Goal: Task Accomplishment & Management: Use online tool/utility

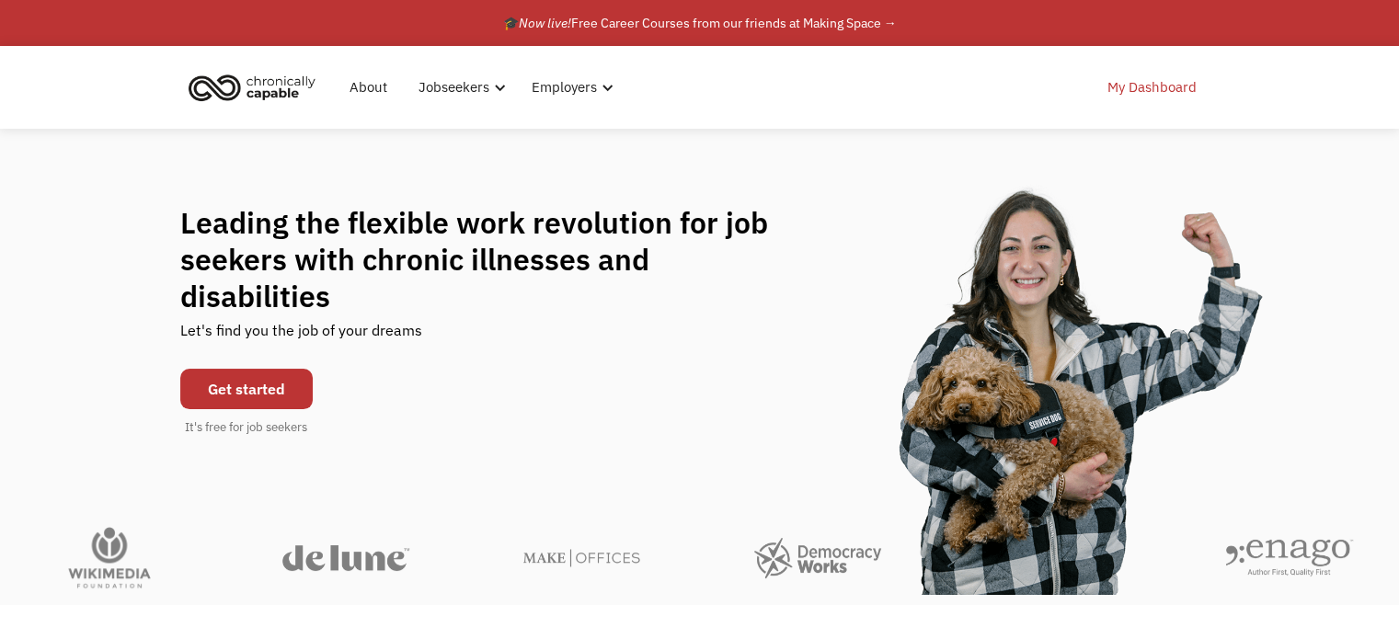
click at [1130, 94] on link "My Dashboard" at bounding box center [1152, 87] width 111 height 59
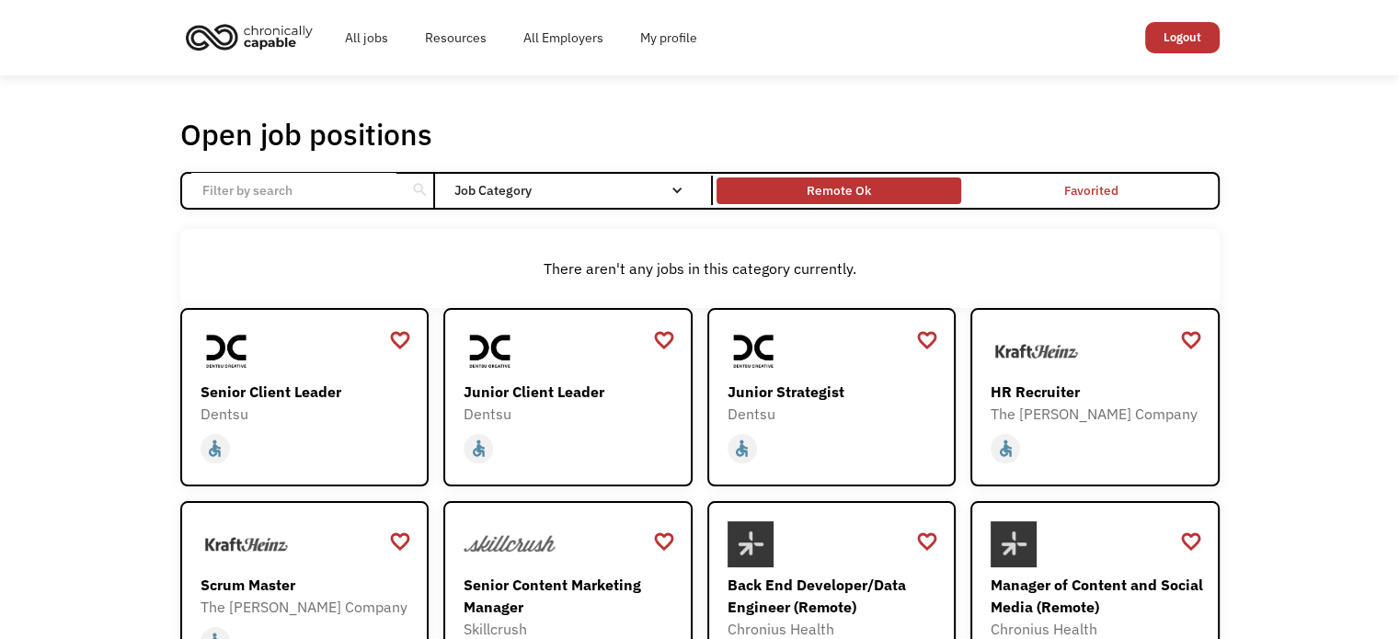
click at [832, 185] on div "Remote Ok" at bounding box center [839, 190] width 64 height 22
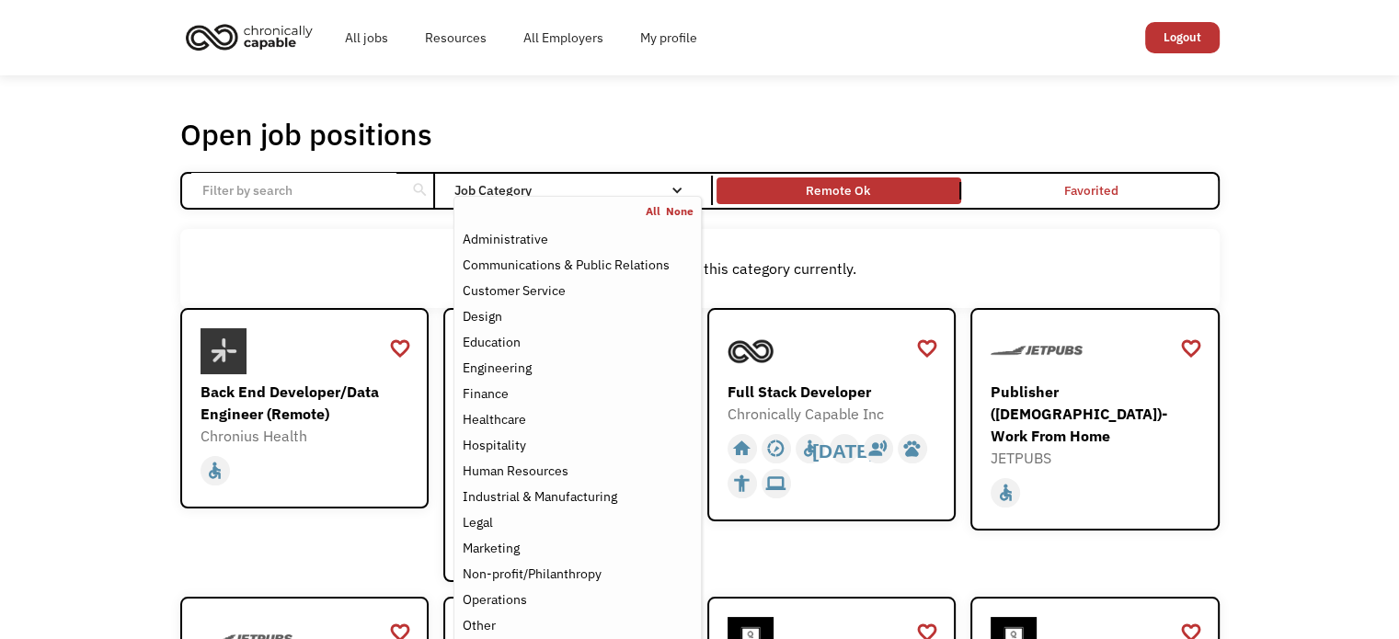
click at [609, 192] on div "Job Category" at bounding box center [578, 190] width 248 height 13
click at [570, 236] on div "Administrative" at bounding box center [577, 239] width 231 height 22
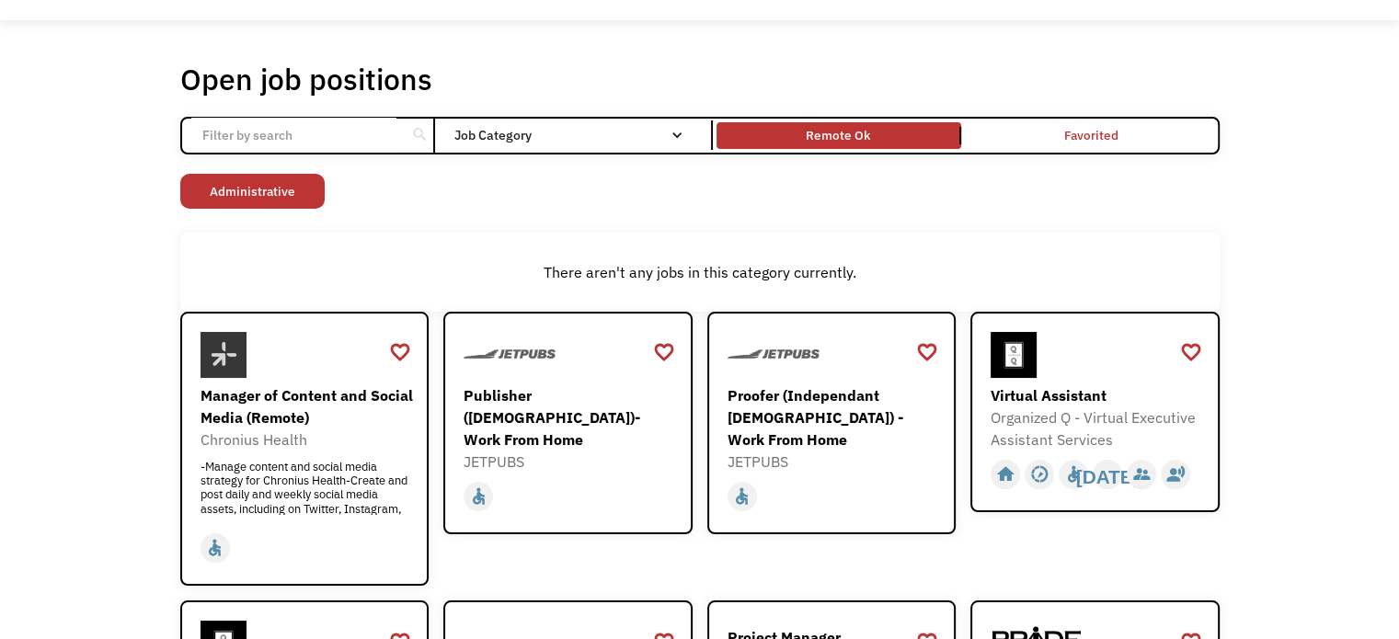
scroll to position [184, 0]
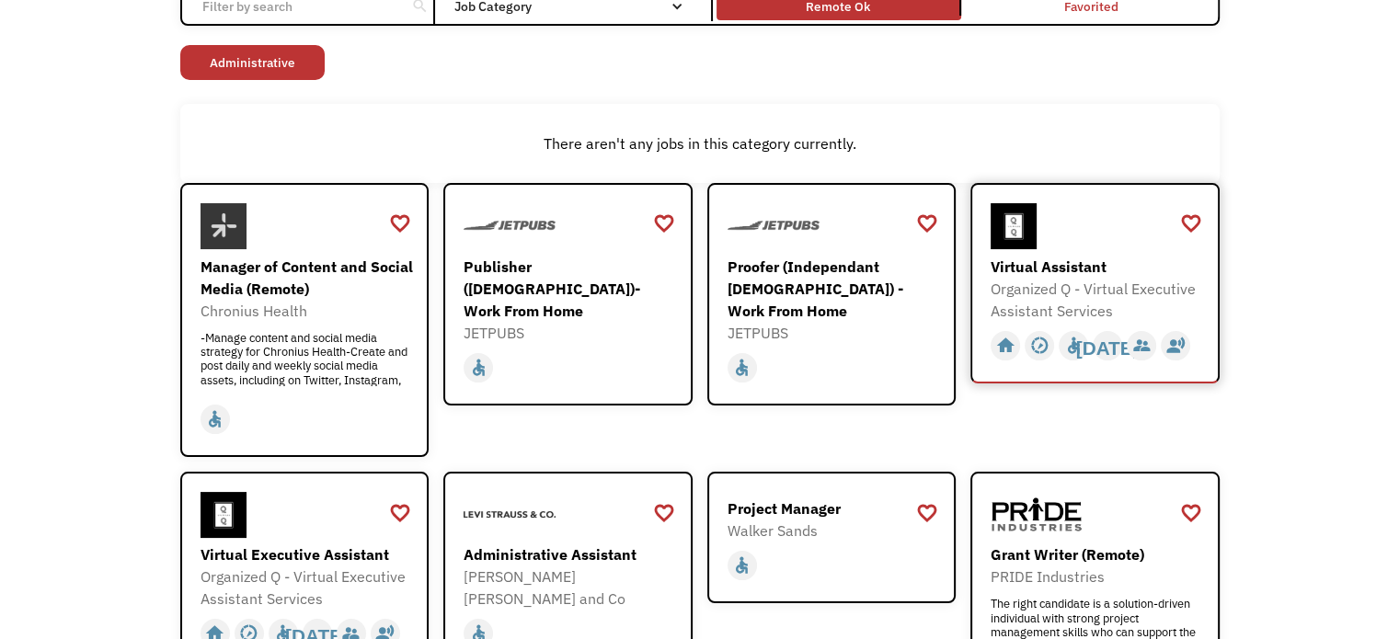
click at [1136, 299] on div "Organized Q - Virtual Executive Assistant Services" at bounding box center [1097, 300] width 213 height 44
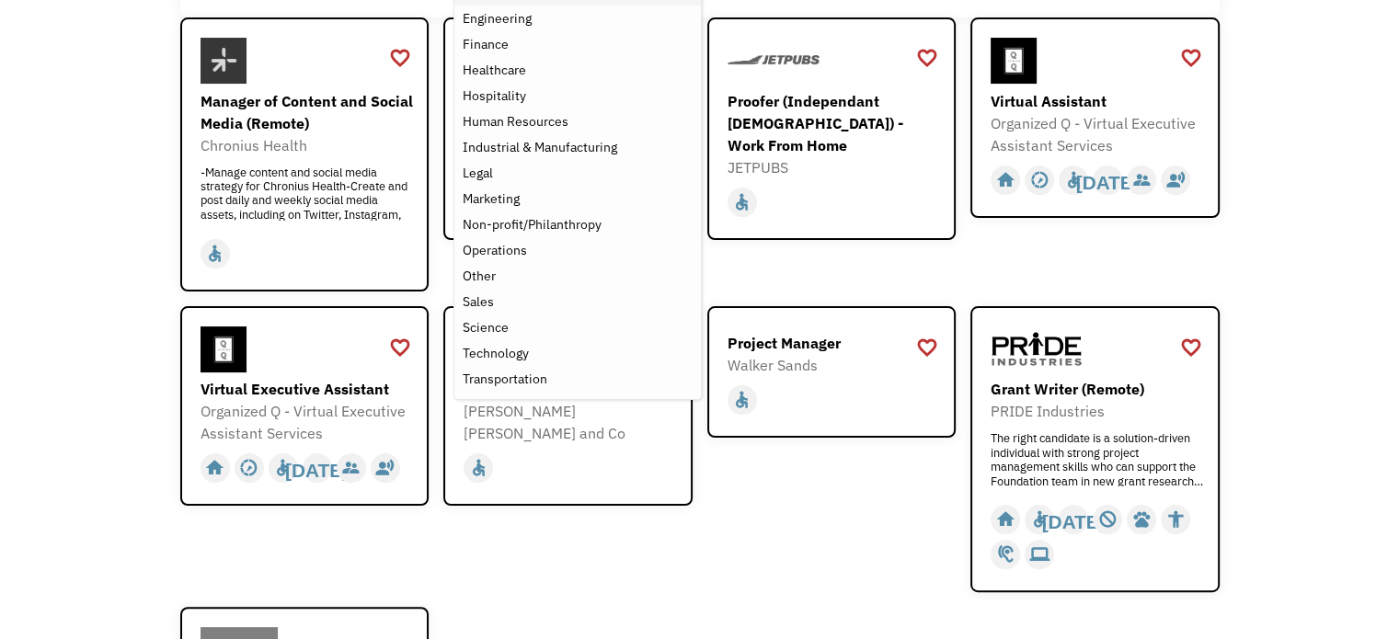
scroll to position [368, 0]
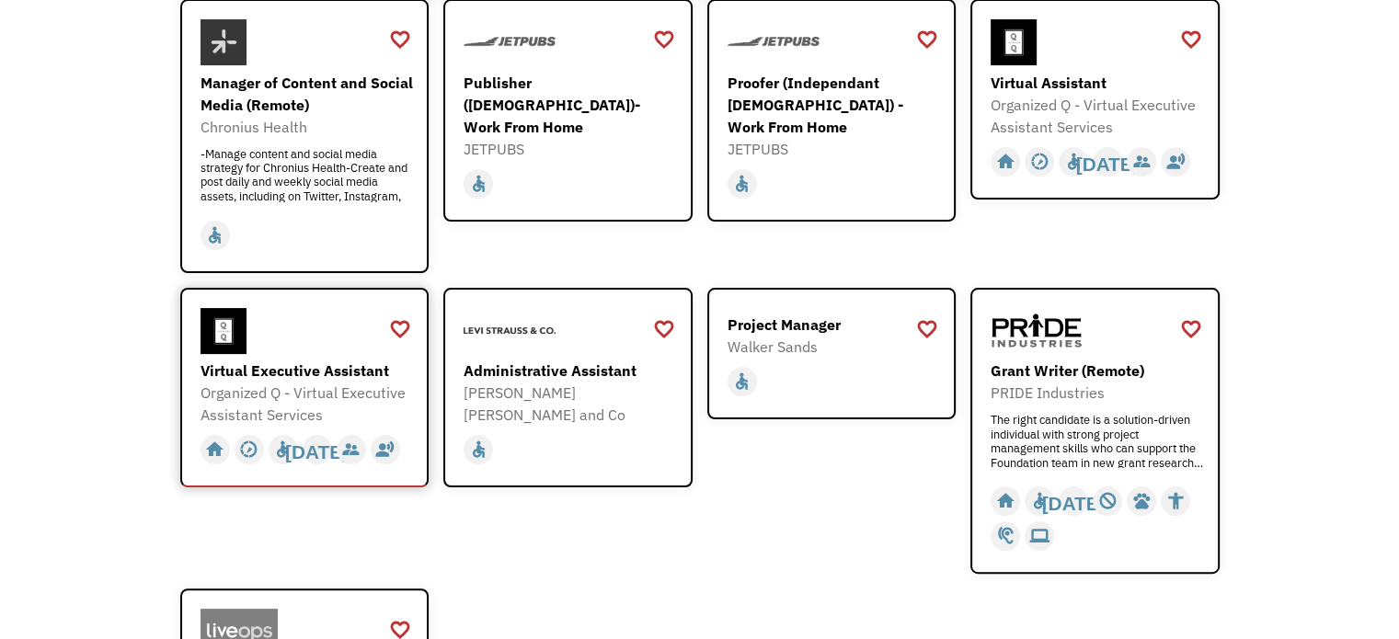
click at [304, 324] on div at bounding box center [307, 331] width 213 height 46
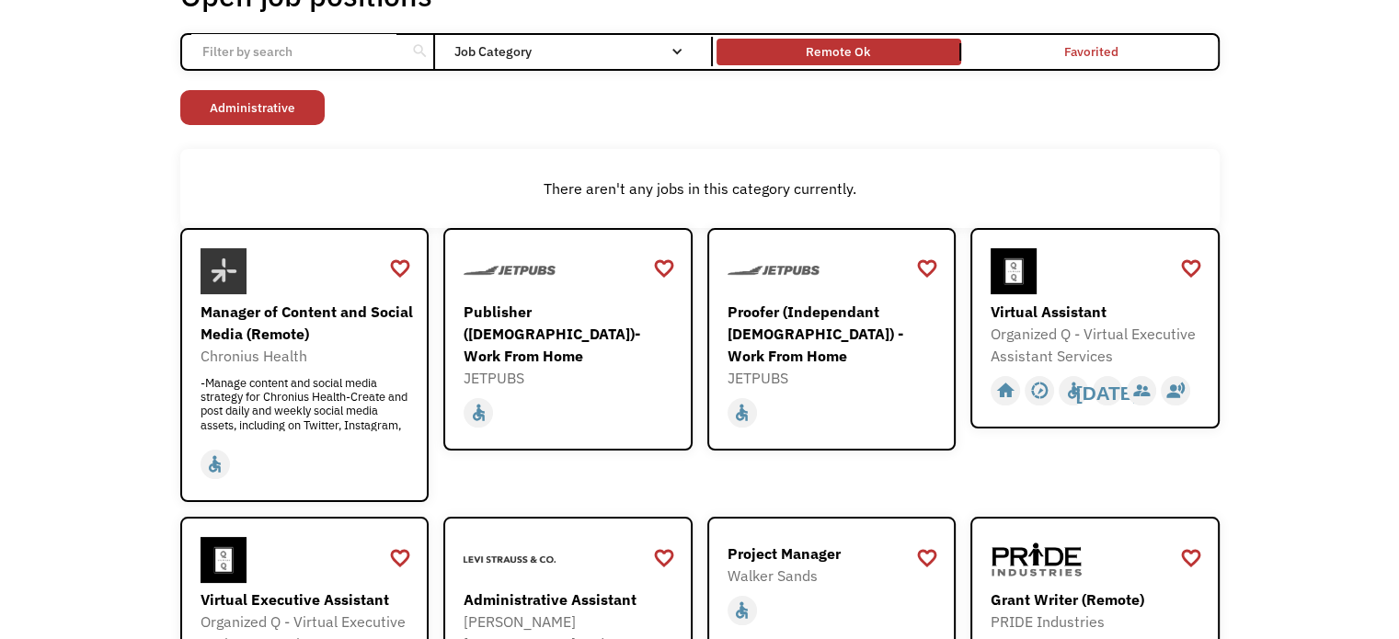
scroll to position [0, 0]
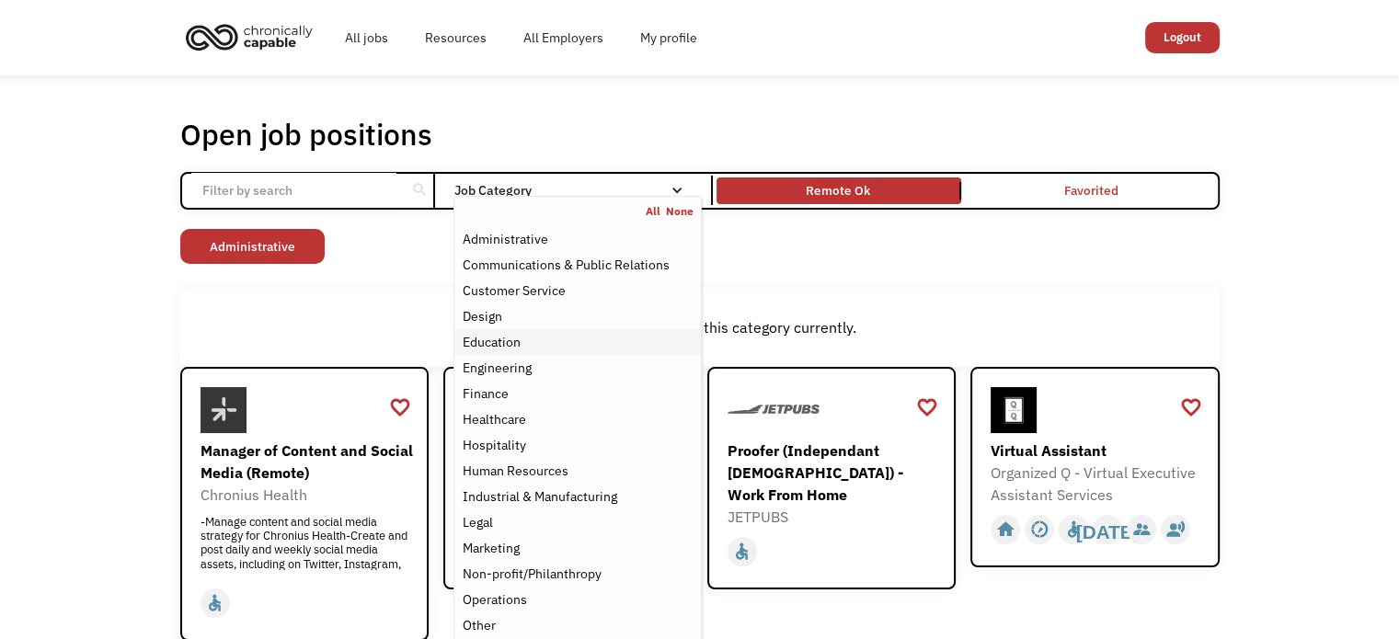
click at [519, 345] on div "Education" at bounding box center [491, 342] width 58 height 22
click at [212, 318] on div "There aren't any jobs in this category currently." at bounding box center [700, 328] width 1021 height 22
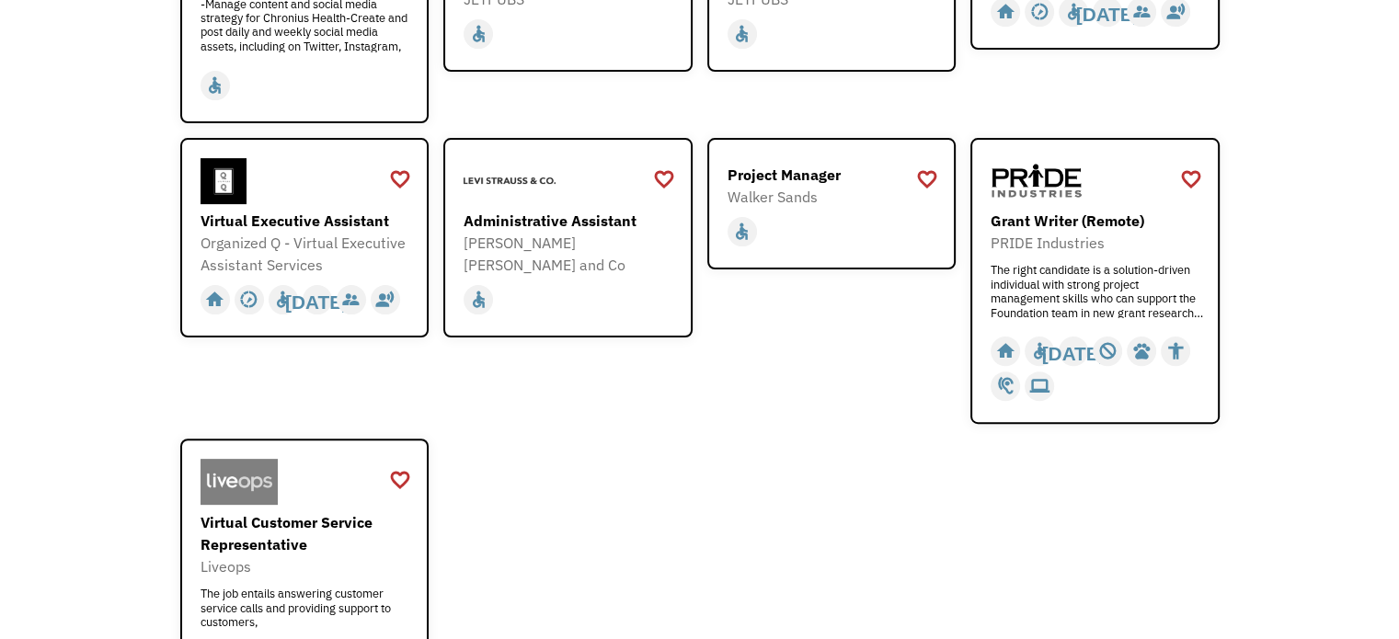
scroll to position [552, 0]
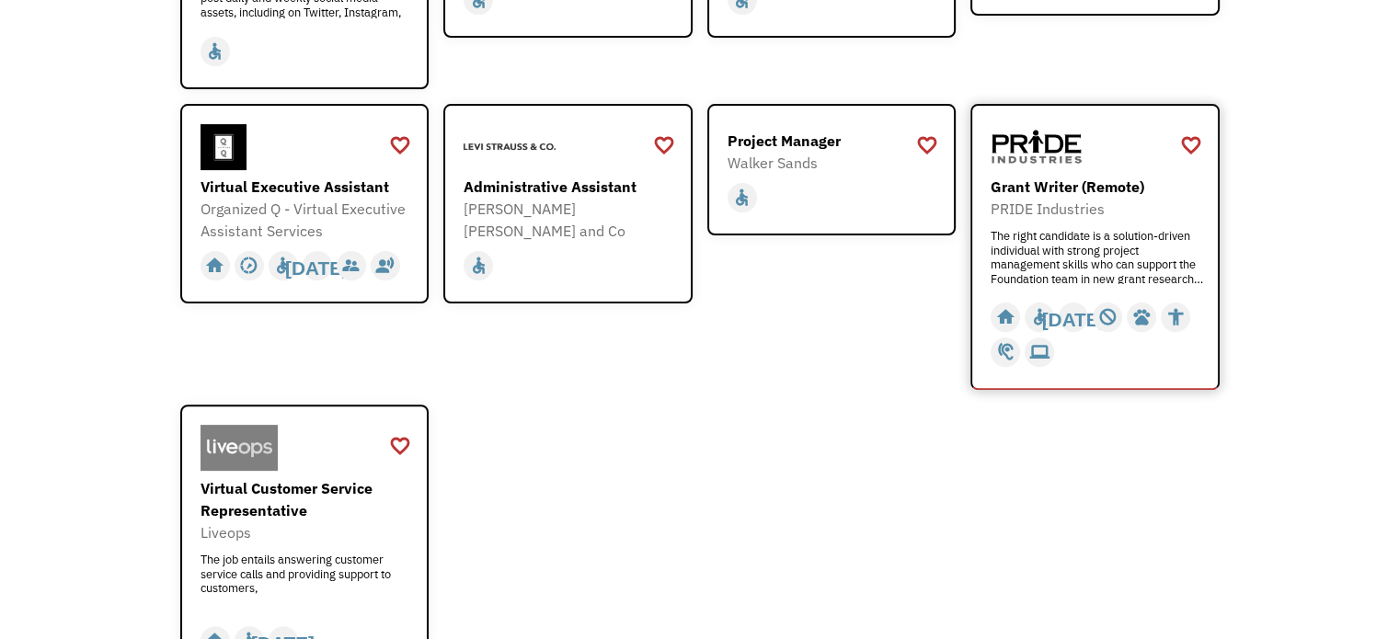
click at [1048, 267] on div "The right candidate is a solution-driven individual with strong project managem…" at bounding box center [1097, 256] width 213 height 55
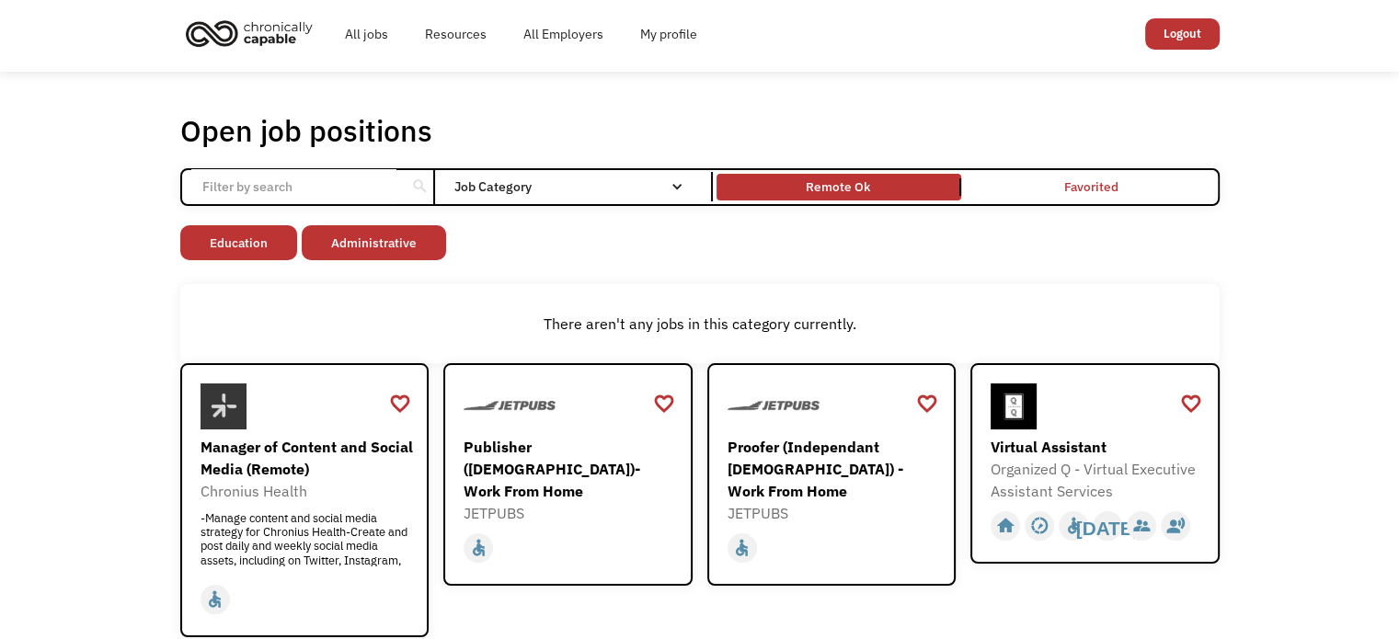
scroll to position [0, 0]
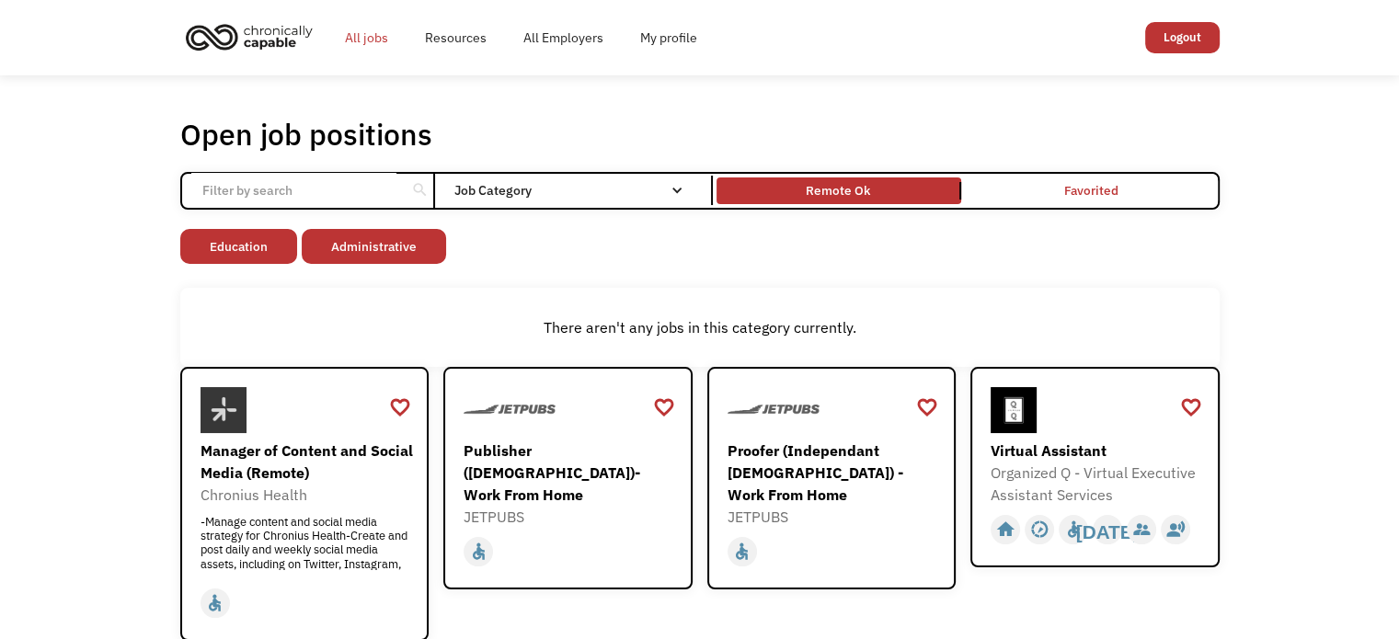
click at [353, 40] on link "All jobs" at bounding box center [367, 37] width 80 height 59
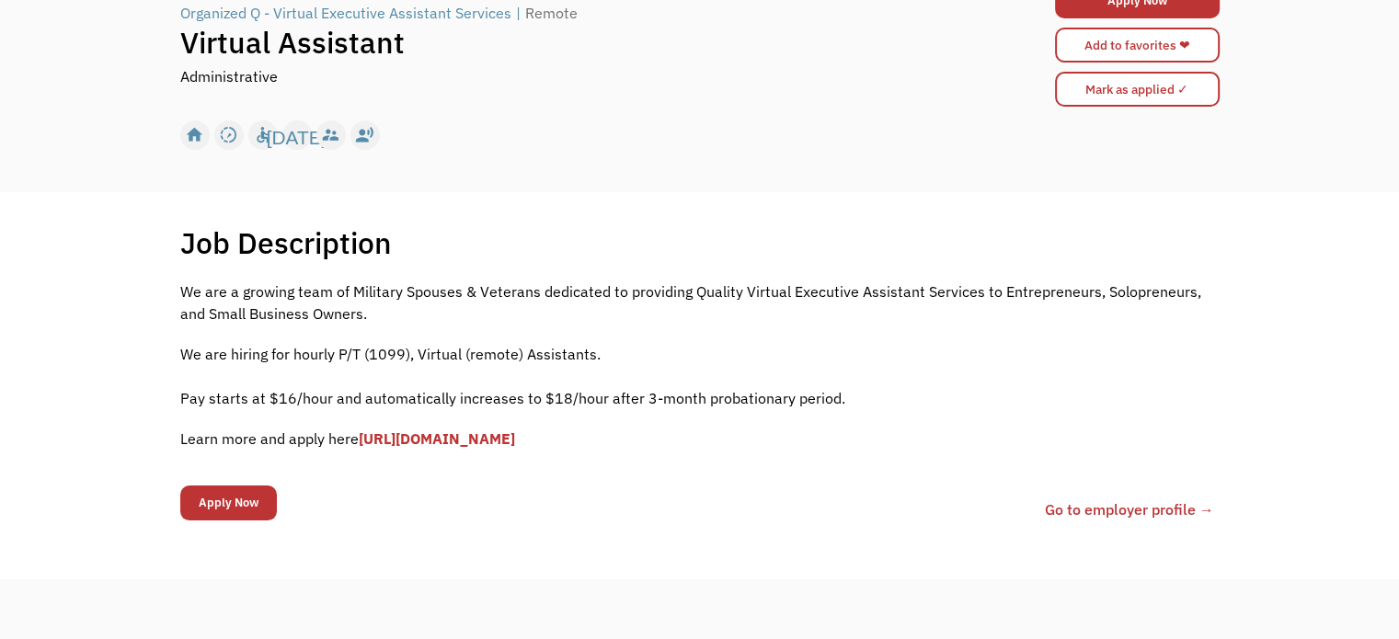
scroll to position [184, 0]
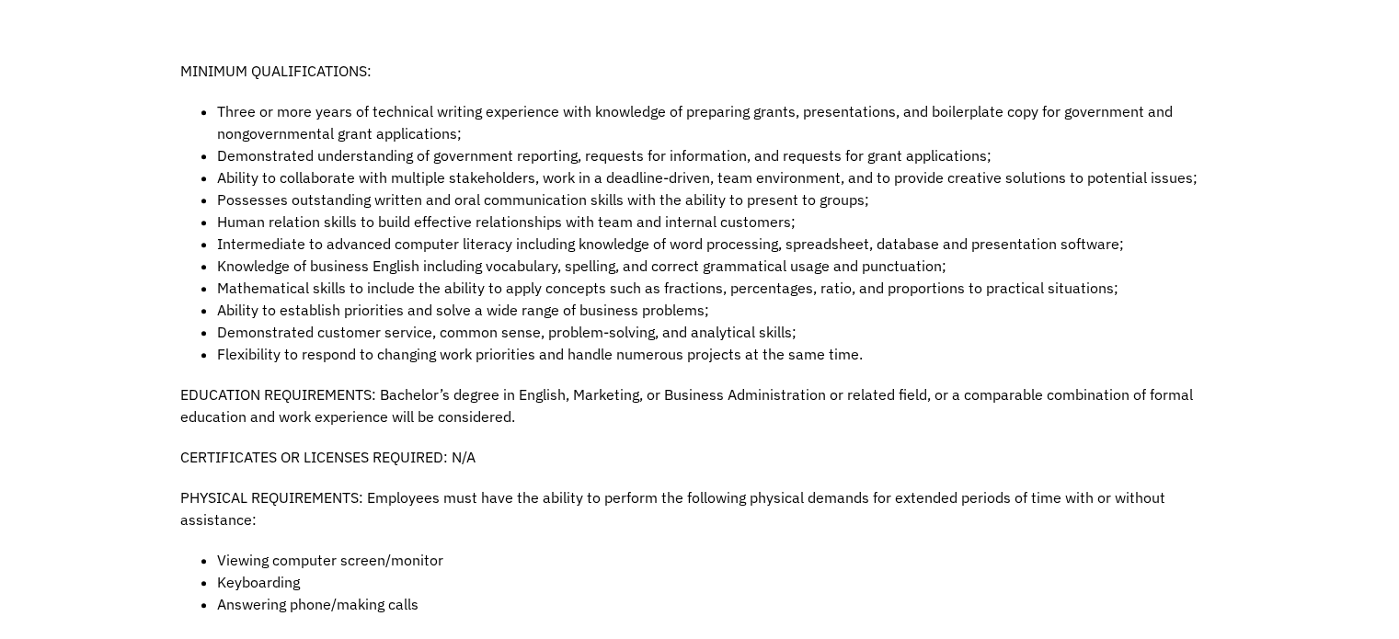
scroll to position [1196, 0]
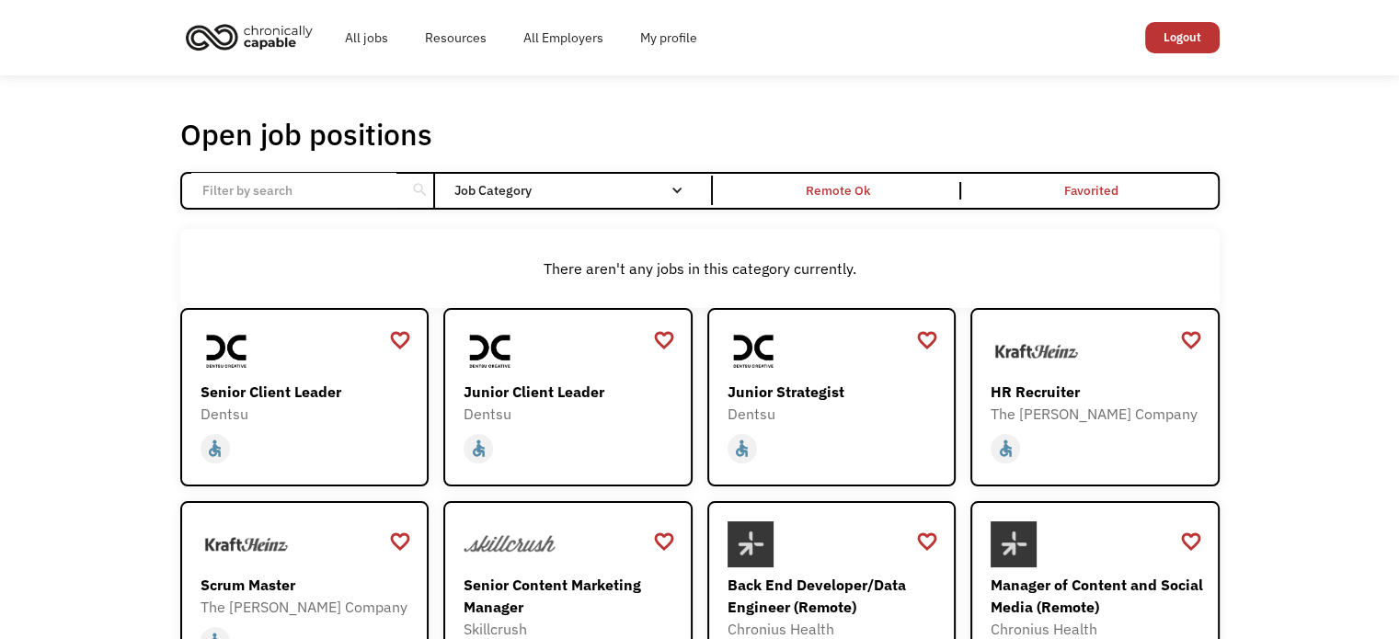
click at [308, 198] on input "Email Form" at bounding box center [293, 190] width 205 height 35
type input "[US_STATE]"
click input "Email Form" at bounding box center [0, 0] width 0 height 0
